Goal: Find specific page/section

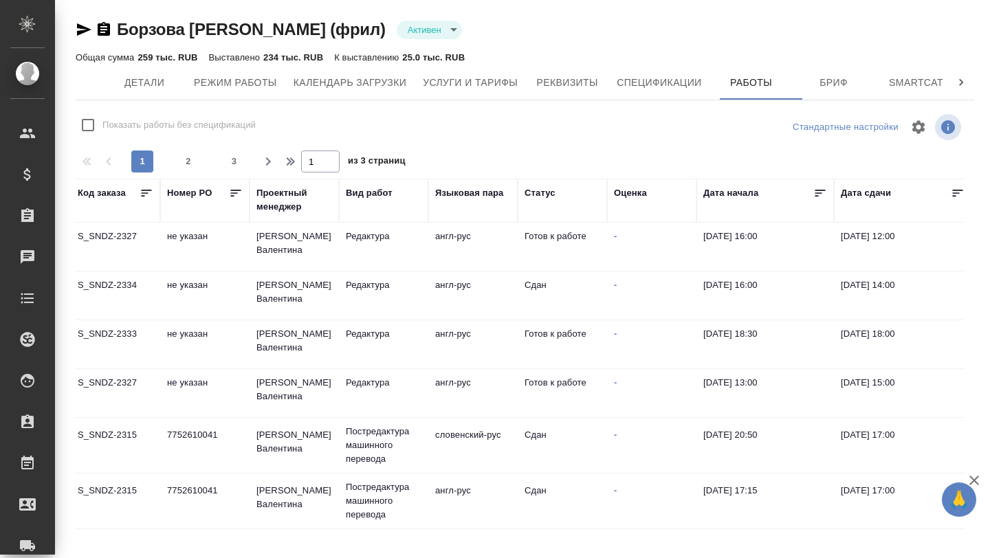
scroll to position [1, 56]
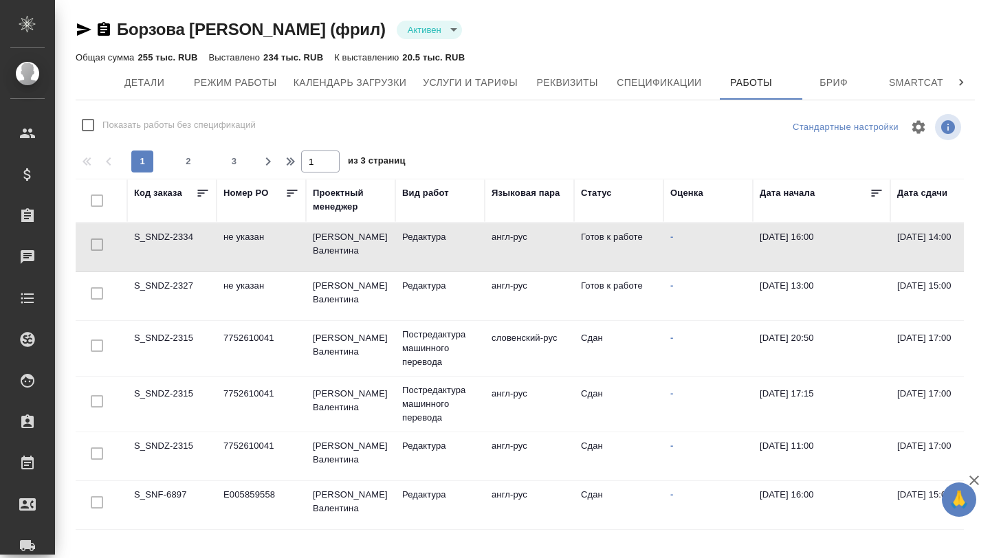
scroll to position [0, 43]
